Goal: Task Accomplishment & Management: Use online tool/utility

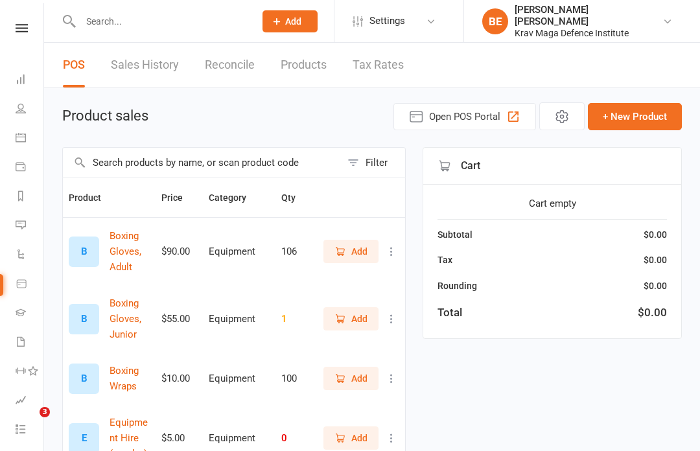
select select "100"
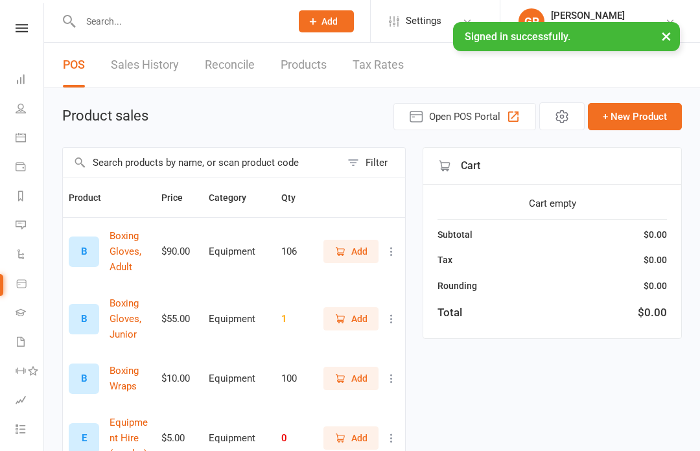
select select "100"
click at [27, 137] on link "Calendar" at bounding box center [30, 138] width 29 height 29
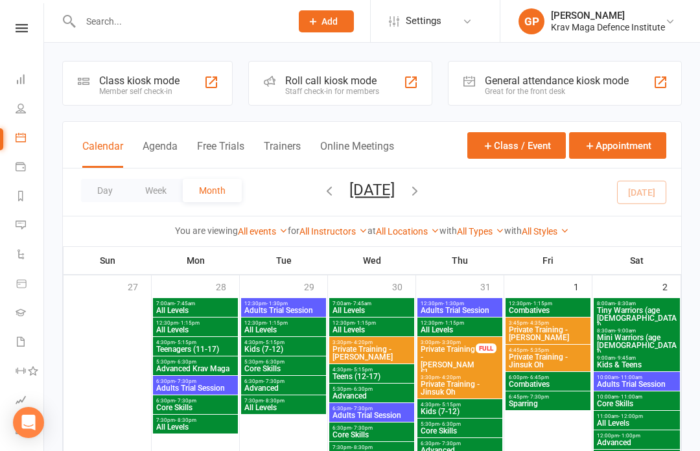
click at [172, 143] on button "Agenda" at bounding box center [160, 154] width 35 height 28
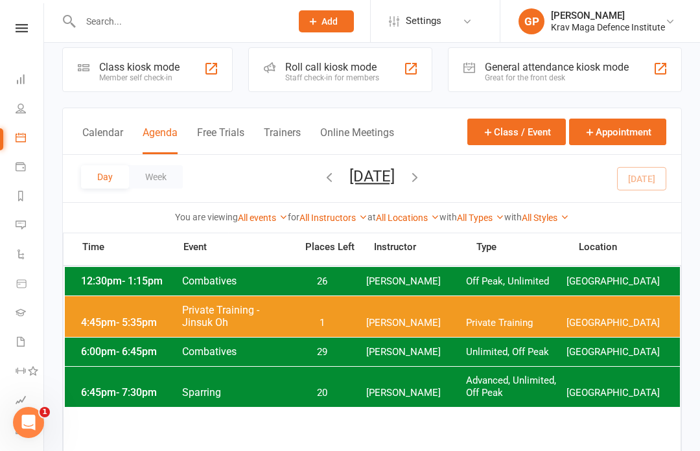
scroll to position [13, 0]
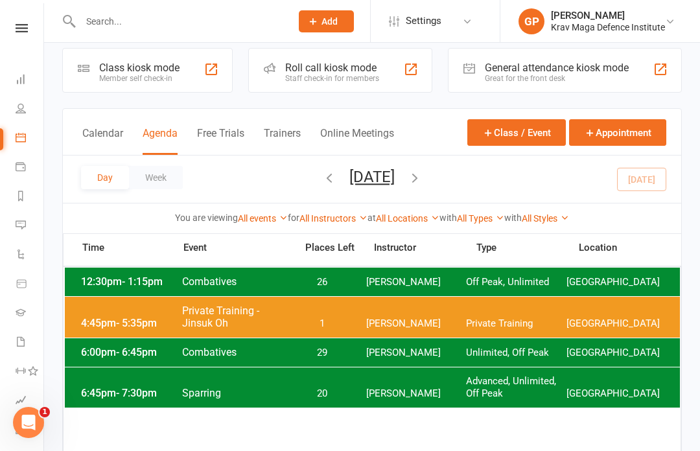
click at [377, 279] on span "Giacomo Palladin" at bounding box center [416, 282] width 100 height 12
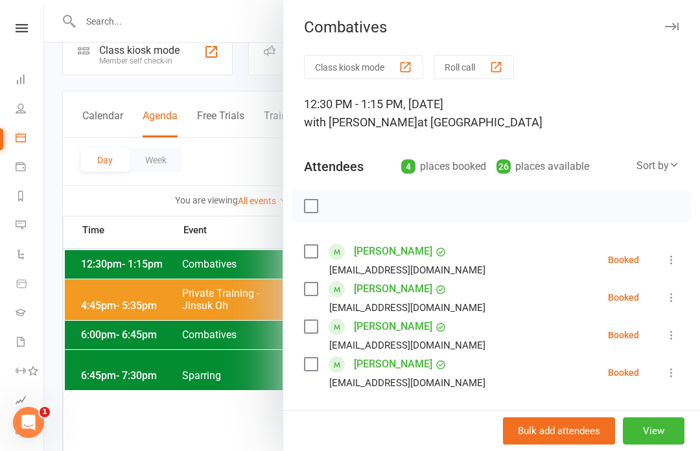
scroll to position [32, 0]
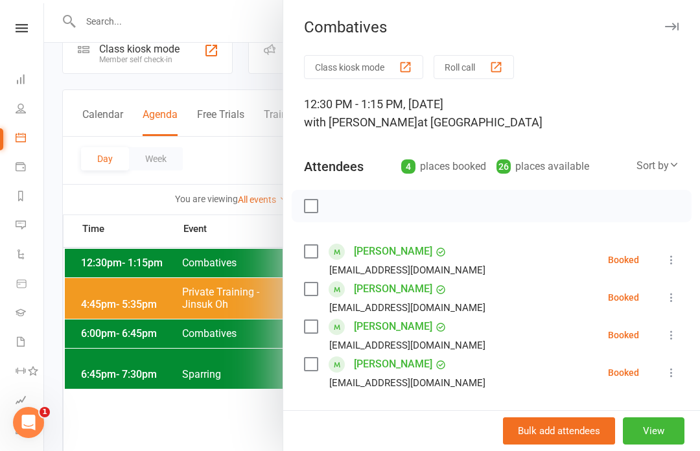
click at [385, 72] on button "Class kiosk mode" at bounding box center [363, 67] width 119 height 24
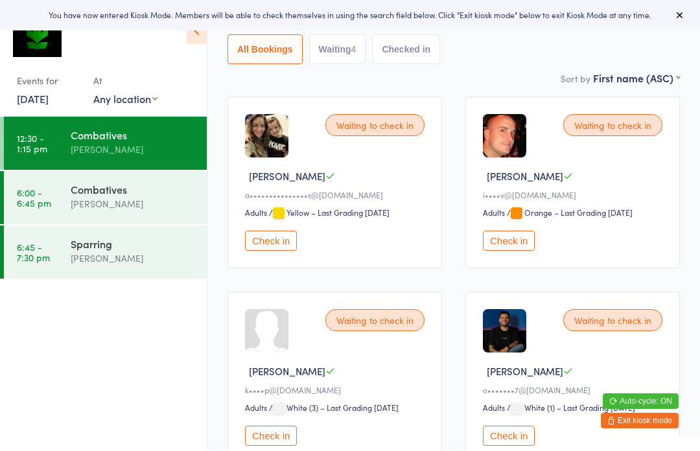
click at [297, 246] on button "Check in" at bounding box center [271, 242] width 52 height 20
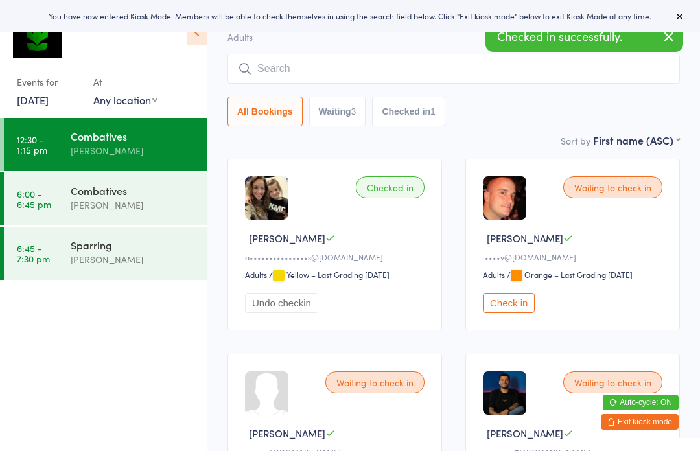
click at [385, 69] on input "search" at bounding box center [453, 69] width 452 height 30
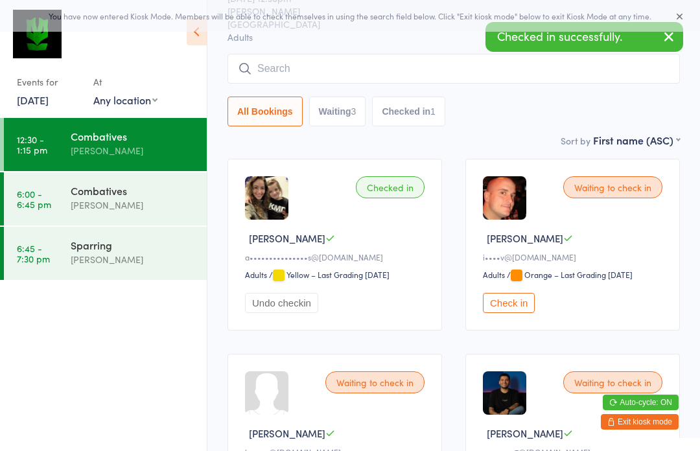
scroll to position [68, 0]
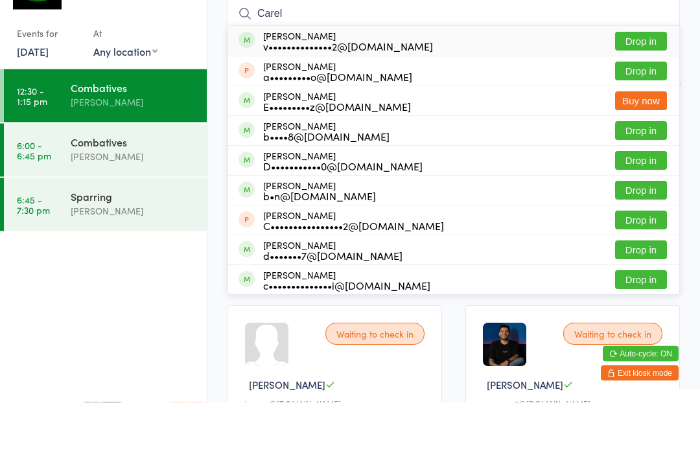
type input "Carel"
click at [648, 81] on button "Drop in" at bounding box center [641, 90] width 52 height 19
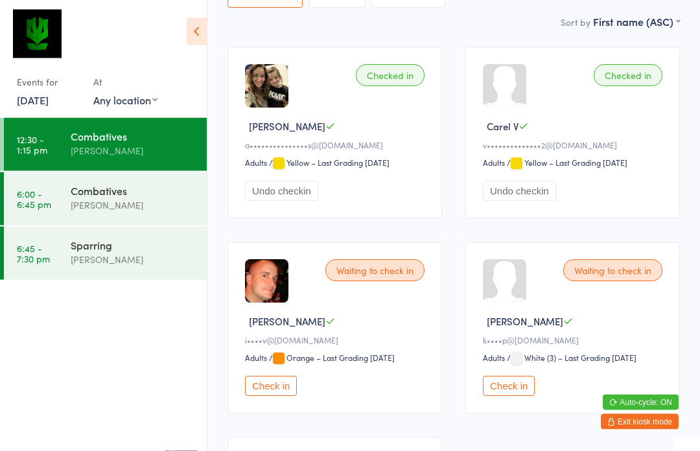
scroll to position [207, 0]
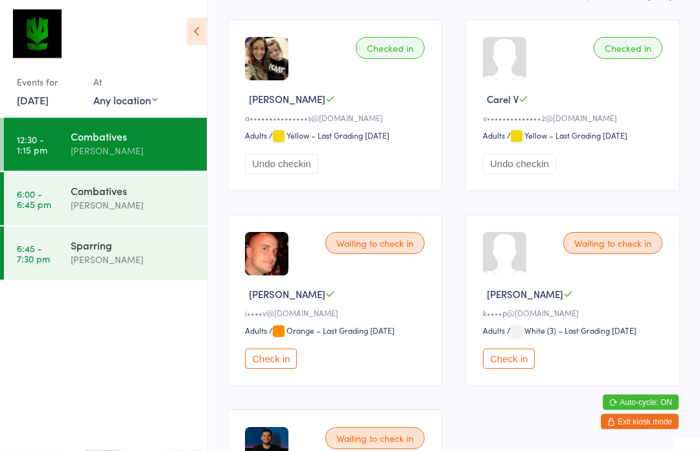
click at [266, 366] on button "Check in" at bounding box center [271, 359] width 52 height 20
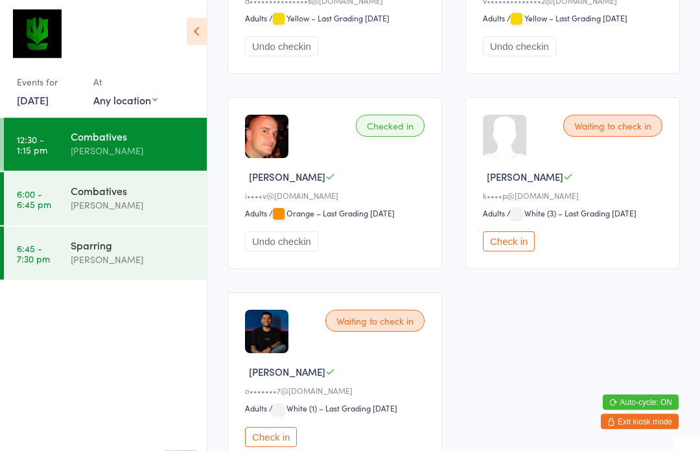
click at [266, 448] on button "Check in" at bounding box center [271, 438] width 52 height 20
